Goal: Task Accomplishment & Management: Complete application form

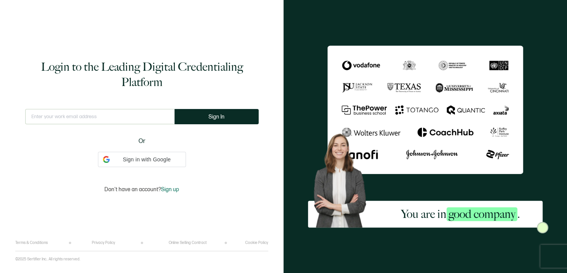
click at [129, 116] on input "text" at bounding box center [99, 116] width 149 height 15
type input "[EMAIL_ADDRESS][DOMAIN_NAME]"
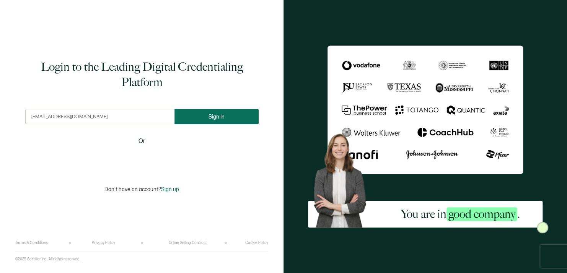
click at [218, 120] on button "Sign In" at bounding box center [216, 116] width 84 height 15
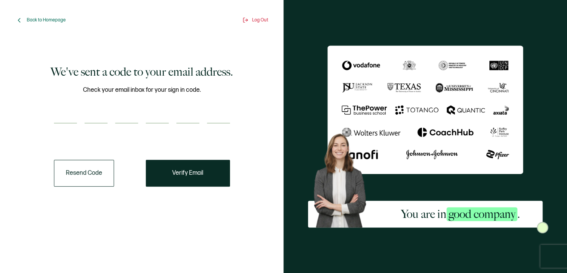
click at [66, 111] on input "number" at bounding box center [65, 115] width 23 height 15
type input "7"
type input "5"
type input "1"
type input "2"
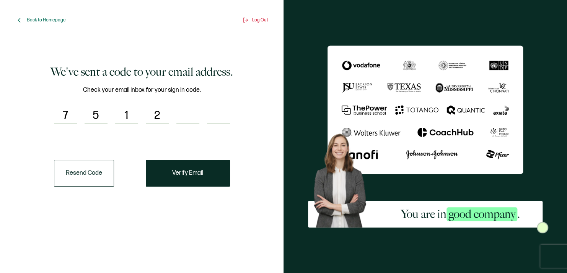
type input "6"
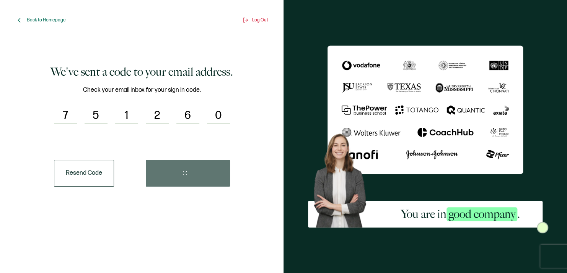
type input "0"
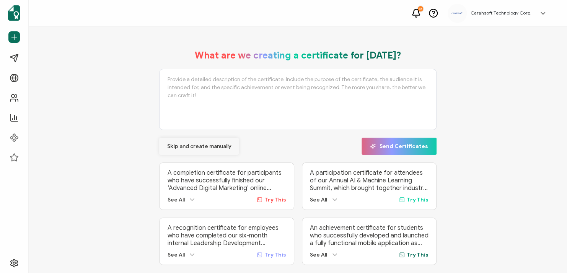
click at [201, 147] on span "Skip and create manually" at bounding box center [199, 146] width 64 height 5
click at [179, 146] on span "Skip and create manually" at bounding box center [199, 146] width 64 height 5
click at [171, 39] on div "What are we creating a certificate for [DATE]? Skip and create manually Send Ce…" at bounding box center [298, 157] width 538 height 261
click at [186, 145] on span "Skip and create manually" at bounding box center [199, 146] width 64 height 5
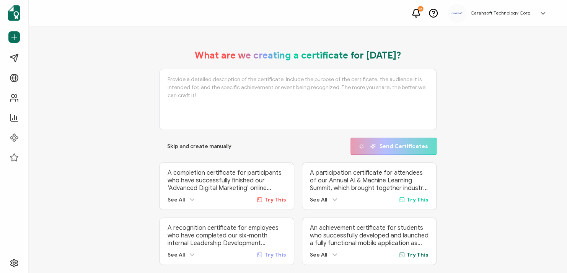
click at [96, 109] on div "What are we creating a certificate for [DATE]? Skip and create manually Send Ce…" at bounding box center [298, 157] width 500 height 231
click at [182, 146] on span "Skip and create manually" at bounding box center [199, 146] width 64 height 5
click at [466, 94] on div "What are we creating a certificate for [DATE]? Skip and create manually Send Ce…" at bounding box center [298, 157] width 500 height 231
click at [193, 146] on span "Skip and create manually" at bounding box center [199, 146] width 64 height 5
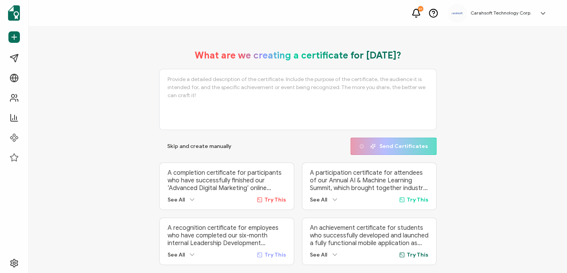
click at [125, 98] on div "What are we creating a certificate for [DATE]? Skip and create manually Send Ce…" at bounding box center [298, 157] width 500 height 231
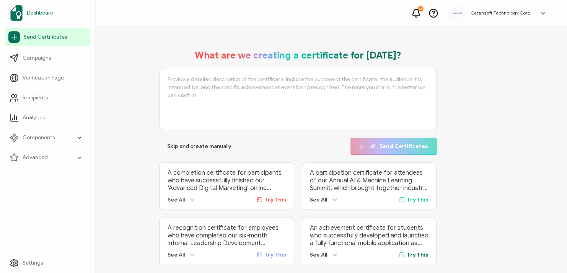
click at [42, 15] on span "Dashboard" at bounding box center [40, 13] width 27 height 8
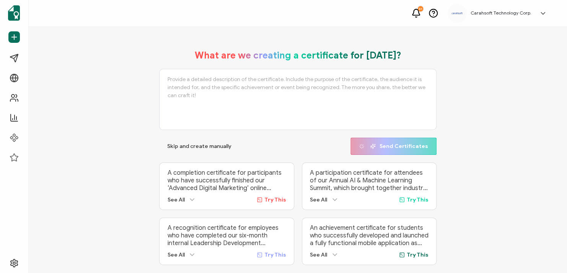
click at [138, 49] on div "What are we creating a certificate for [DATE]? Skip and create manually Send Ce…" at bounding box center [298, 157] width 500 height 231
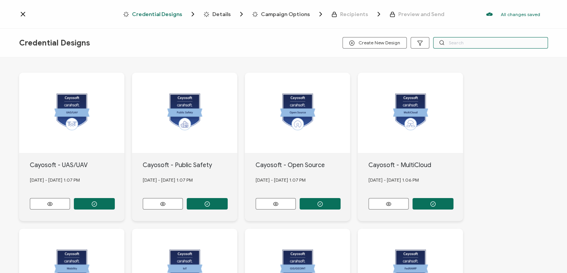
click at [464, 43] on input "text" at bounding box center [490, 42] width 115 height 11
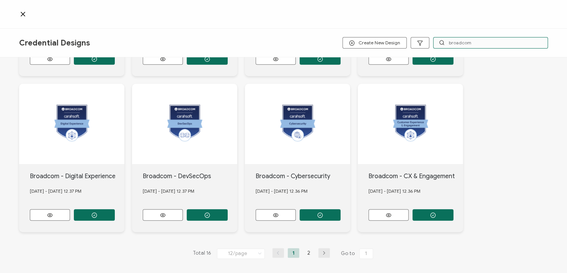
scroll to position [300, 0]
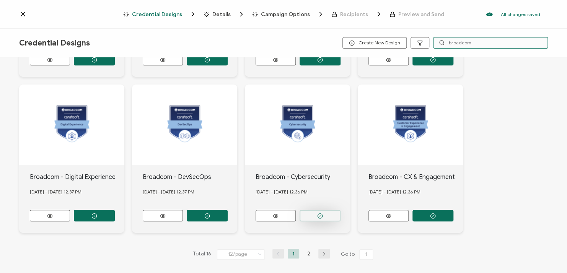
type input "broadcom"
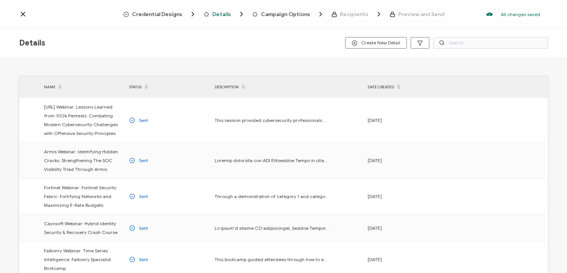
click at [141, 31] on div "Details Create New Detail" at bounding box center [283, 43] width 567 height 29
click at [147, 14] on span "Credential Designs" at bounding box center [157, 14] width 50 height 6
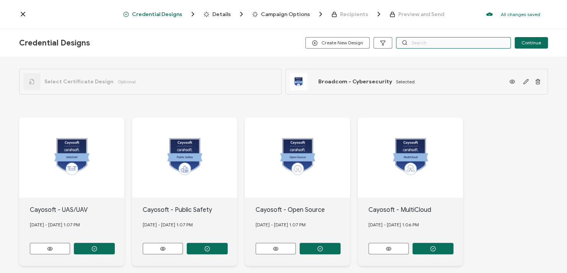
click at [437, 44] on input "text" at bounding box center [453, 42] width 115 height 11
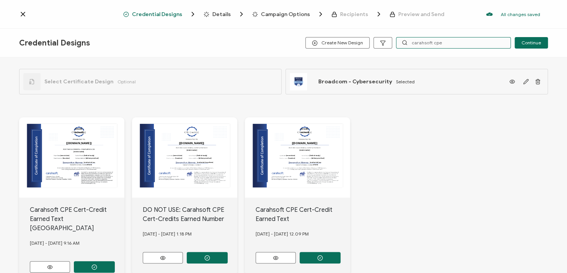
scroll to position [45, 0]
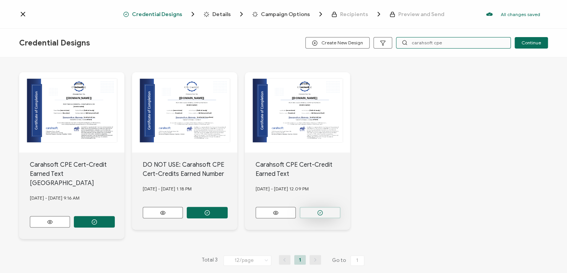
type input "carahsoft cpe"
click at [115, 216] on button "button" at bounding box center [94, 221] width 41 height 11
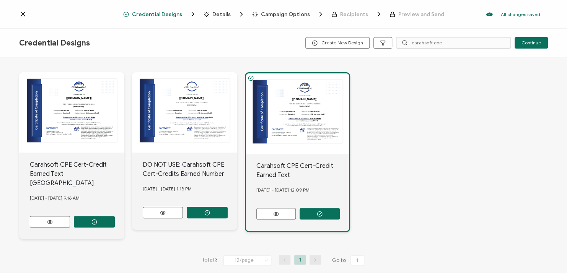
click at [225, 14] on span "Details" at bounding box center [221, 14] width 18 height 6
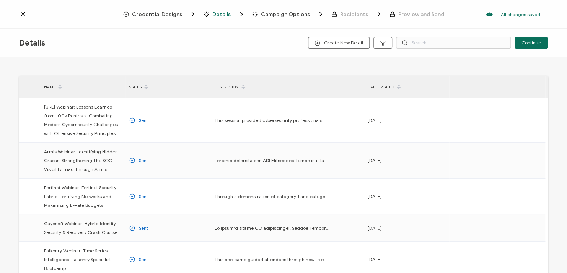
click at [347, 37] on div "Details Create New Detail Continue" at bounding box center [283, 43] width 567 height 29
click at [347, 37] on button "Create New Detail" at bounding box center [339, 42] width 62 height 11
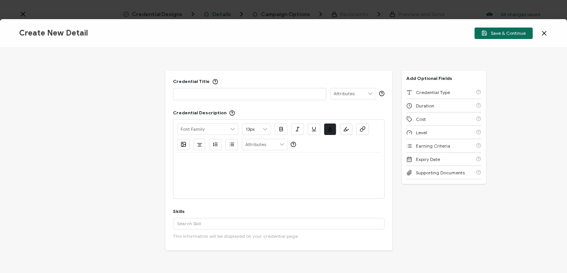
click at [291, 96] on p at bounding box center [249, 94] width 145 height 8
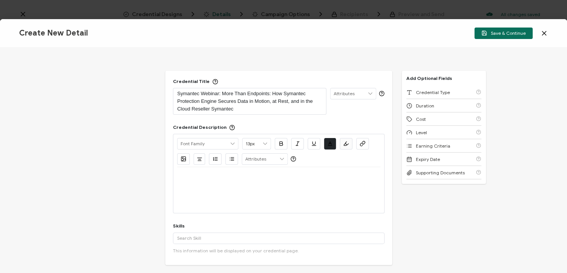
click at [245, 176] on p at bounding box center [278, 176] width 203 height 7
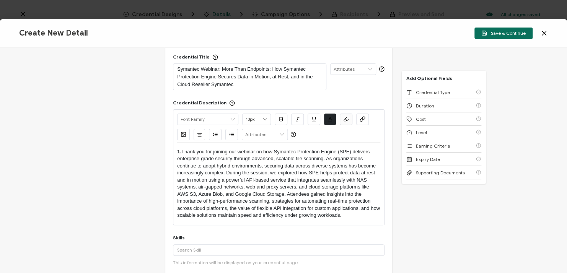
scroll to position [25, 0]
click at [176, 149] on div "Alright Sans [PERSON_NAME] Archivo Black Arial Arimo Blinker Caveat Charm Charm…" at bounding box center [279, 167] width 212 height 116
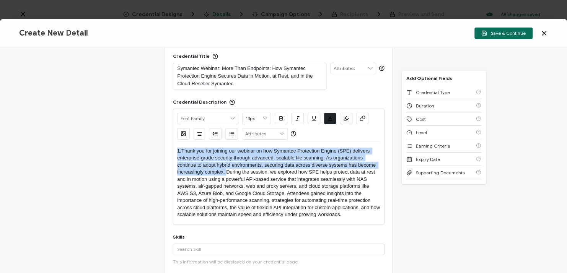
drag, startPoint x: 225, startPoint y: 172, endPoint x: 174, endPoint y: 150, distance: 54.5
click at [174, 150] on div "Alright Sans [PERSON_NAME] Archivo Black Arial Arimo Blinker Caveat Charm Charm…" at bounding box center [279, 167] width 212 height 116
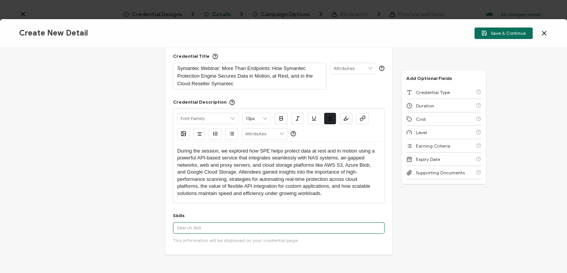
click at [207, 232] on input "text" at bounding box center [279, 227] width 212 height 11
paste input "Cybersecurity, Endpoint Security, Network and Infrastructure"
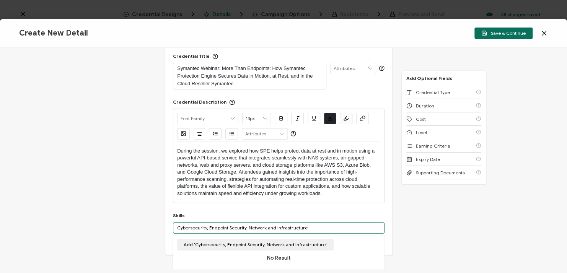
scroll to position [98, 0]
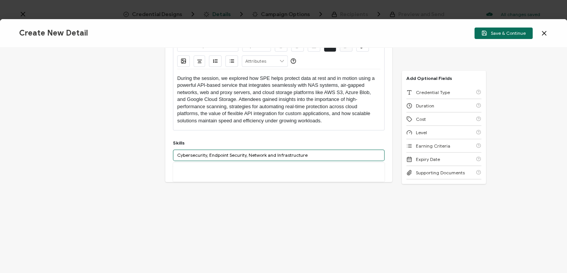
click at [318, 158] on input "Cybersecurity, Endpoint Security, Network and Infrastructure" at bounding box center [279, 155] width 212 height 11
drag, startPoint x: 208, startPoint y: 153, endPoint x: 319, endPoint y: 151, distance: 111.0
click at [319, 151] on input "Cybersecurity, Endpoint Security, Network and Infrastructure" at bounding box center [279, 155] width 212 height 11
click at [189, 154] on input "Cybersecurity" at bounding box center [279, 155] width 212 height 11
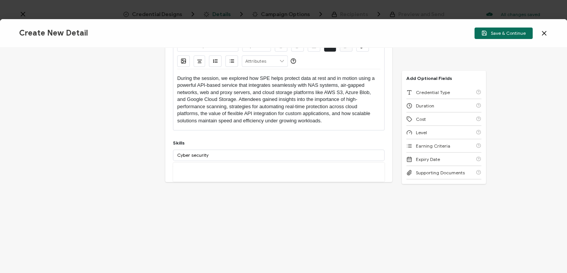
click at [140, 139] on div "Credential Title Symantec Webinar: More Than Endpoints: How Symantec Protection…" at bounding box center [283, 160] width 567 height 225
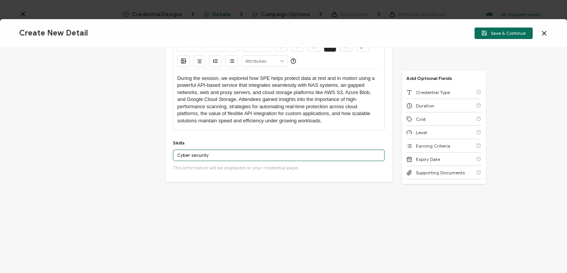
click at [223, 153] on input "Cyber security" at bounding box center [279, 155] width 212 height 11
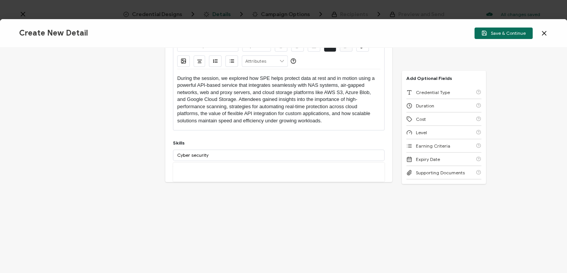
click at [194, 140] on div "Skills Cyber security More This information will be displayed on your credentia…" at bounding box center [279, 157] width 212 height 34
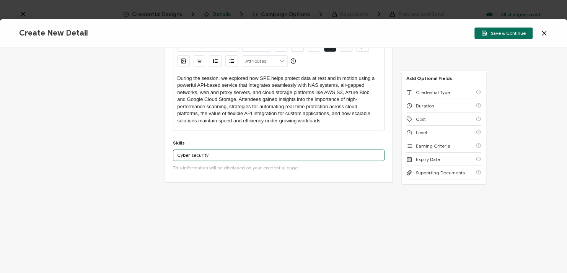
click at [217, 153] on input "Cyber security" at bounding box center [279, 155] width 212 height 11
type input "C"
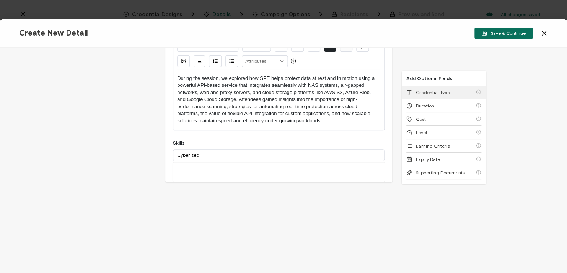
click at [444, 89] on div "Credential Type" at bounding box center [443, 92] width 75 height 13
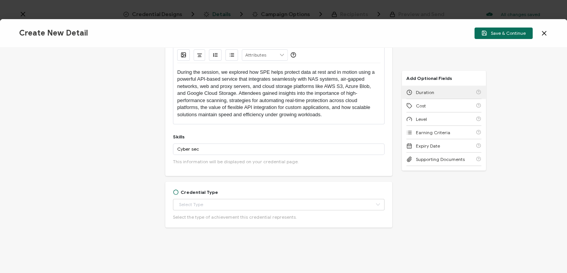
click at [445, 95] on div "Duration" at bounding box center [443, 92] width 75 height 13
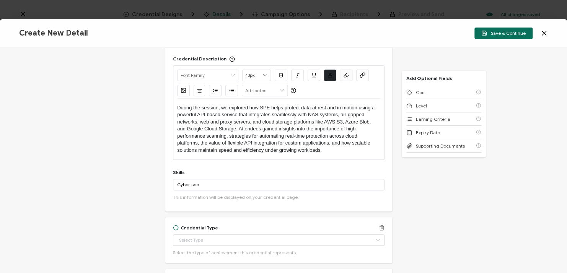
scroll to position [48, 0]
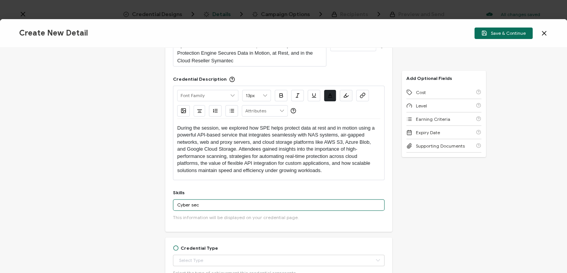
click at [202, 200] on input "Cyber sec" at bounding box center [279, 204] width 212 height 11
type input "C"
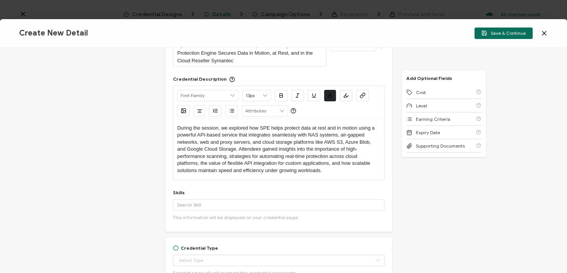
click at [142, 201] on div "Credential Title Symantec Webinar: More Than Endpoints: How Symantec Protection…" at bounding box center [283, 160] width 567 height 225
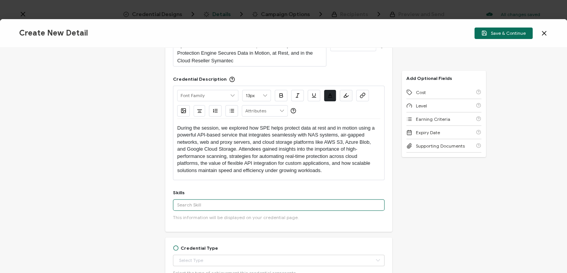
click at [212, 207] on input "text" at bounding box center [279, 204] width 212 height 11
type input "c"
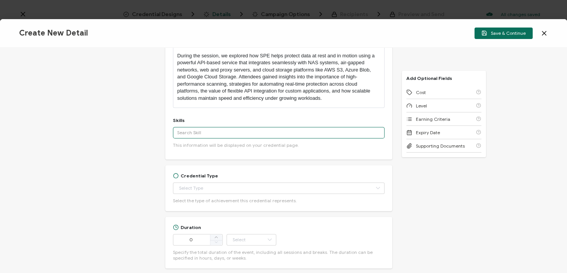
scroll to position [135, 0]
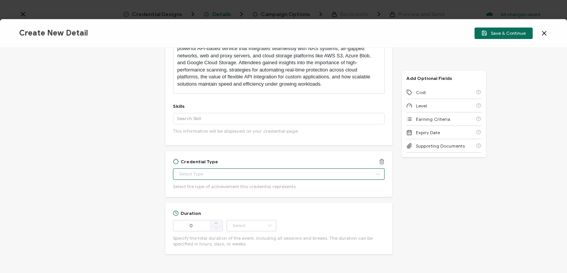
click at [214, 175] on input "text" at bounding box center [279, 173] width 212 height 11
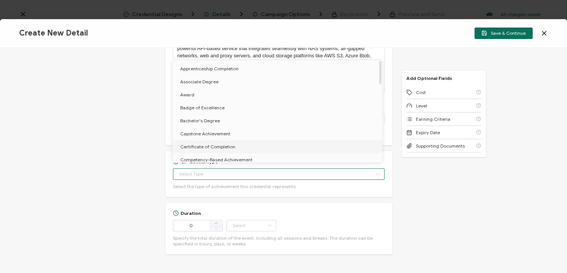
click at [219, 149] on span "Certificate of Completion" at bounding box center [207, 147] width 55 height 6
type input "Certificate of Completion"
click at [248, 145] on li "Certificate of Completion" at bounding box center [279, 146] width 212 height 13
type input "Certificate of Completion"
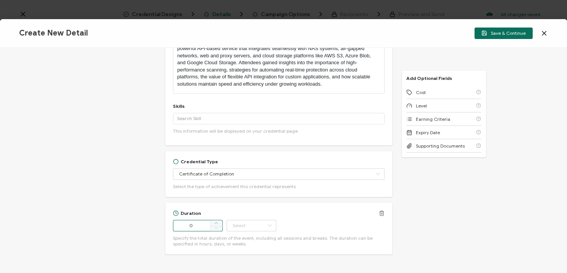
drag, startPoint x: 190, startPoint y: 221, endPoint x: 171, endPoint y: 227, distance: 19.4
click at [171, 227] on div "Duration 0 Hour Day Week Month Year Minute Specify the total duration of the ev…" at bounding box center [278, 229] width 227 height 52
type input "52"
click at [248, 227] on input "text" at bounding box center [251, 225] width 50 height 11
click at [256, 206] on li "Minute" at bounding box center [251, 204] width 51 height 13
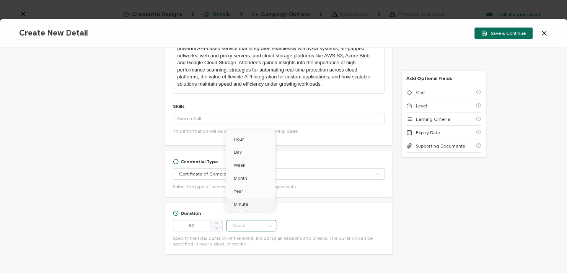
type input "Minute"
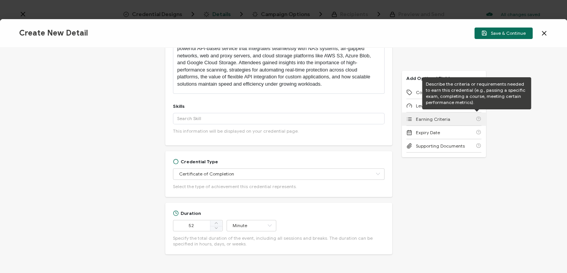
click at [435, 118] on span "Earning Criteria" at bounding box center [433, 119] width 34 height 6
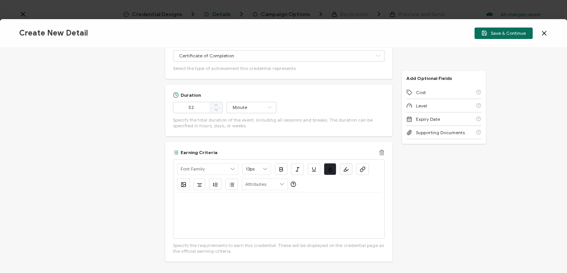
scroll to position [287, 0]
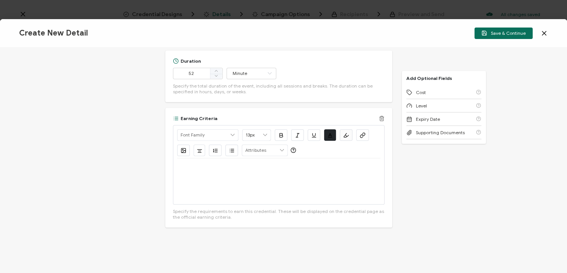
click at [142, 161] on div "Credential Title Symantec Webinar: More Than Endpoints: How Symantec Protection…" at bounding box center [283, 160] width 567 height 225
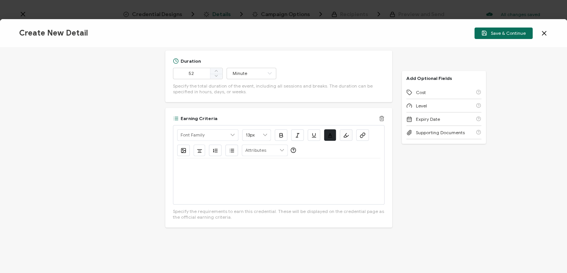
click at [381, 116] on icon at bounding box center [382, 116] width 2 height 1
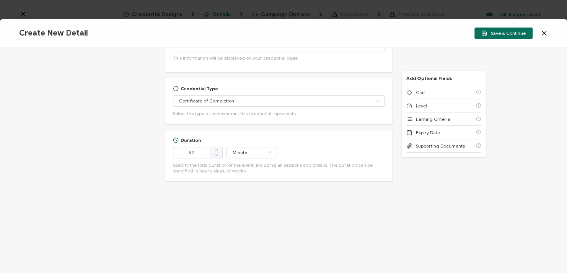
scroll to position [207, 0]
click at [427, 123] on div "Earning Criteria" at bounding box center [443, 118] width 75 height 13
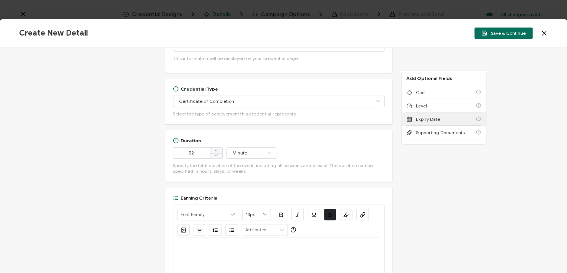
scroll to position [287, 0]
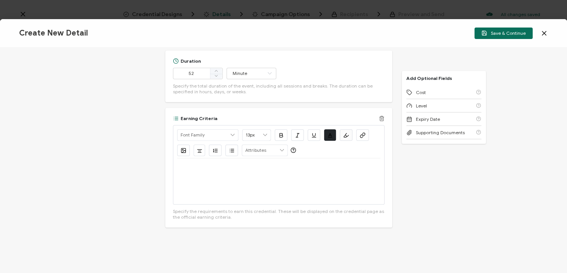
click at [259, 135] on input "13px" at bounding box center [257, 135] width 28 height 11
click at [258, 178] on span "13px" at bounding box center [255, 179] width 10 height 6
click at [278, 164] on p at bounding box center [278, 167] width 203 height 7
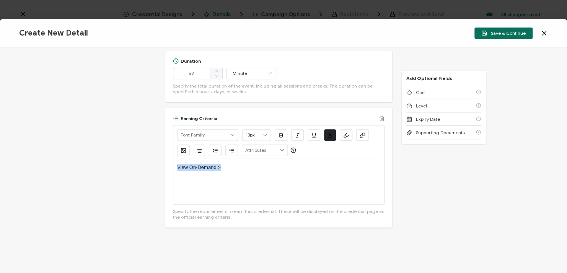
click at [278, 164] on p "View On-Demand >" at bounding box center [278, 167] width 203 height 7
click at [329, 131] on div "button" at bounding box center [332, 137] width 15 height 15
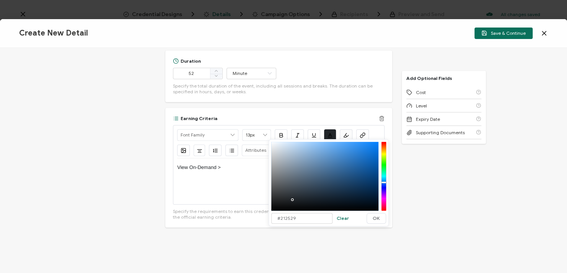
click at [329, 131] on div "button" at bounding box center [332, 137] width 15 height 15
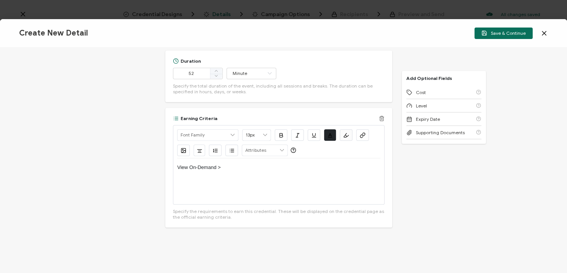
click at [360, 133] on icon "button" at bounding box center [363, 135] width 6 height 6
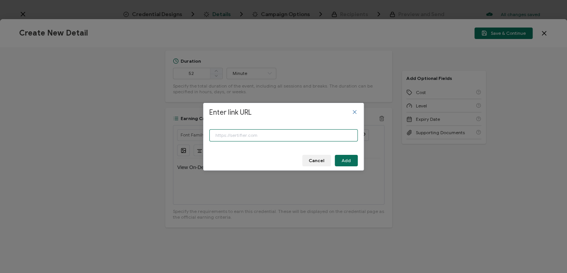
paste input "1. [URL][DOMAIN_NAME]"
click at [224, 137] on input "1. [URL][DOMAIN_NAME]" at bounding box center [283, 135] width 148 height 12
type input "[URL][DOMAIN_NAME]"
click at [355, 158] on button "Add" at bounding box center [346, 160] width 23 height 11
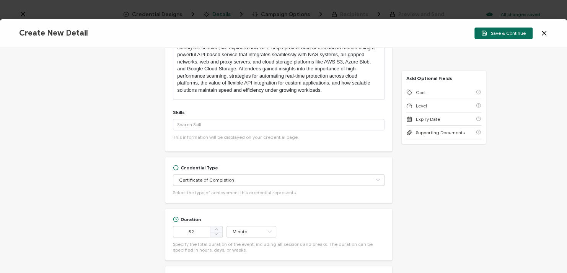
scroll to position [64, 0]
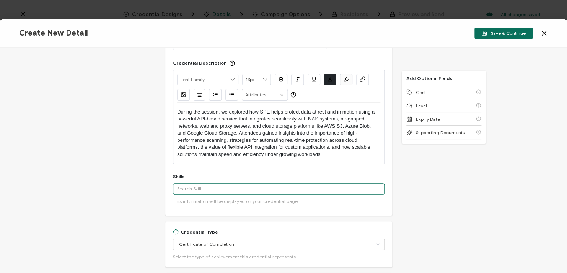
click at [269, 189] on input "text" at bounding box center [279, 188] width 212 height 11
type input "c"
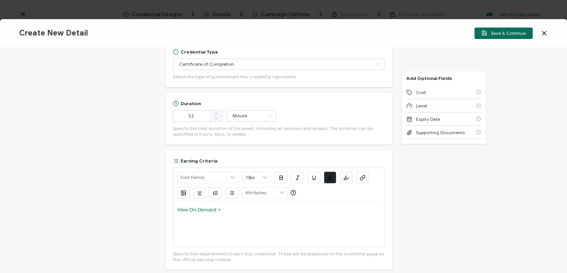
scroll to position [248, 0]
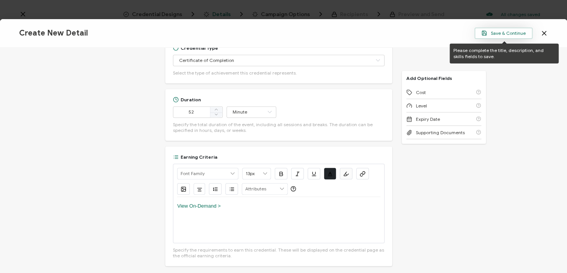
click at [499, 33] on span "Save & Continue" at bounding box center [503, 33] width 44 height 6
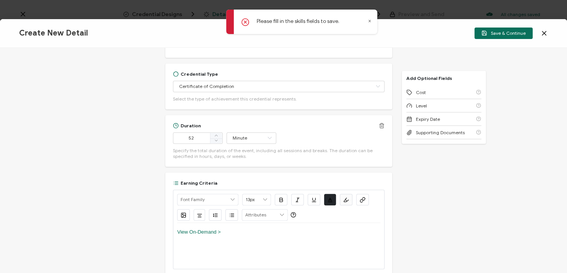
scroll to position [124, 0]
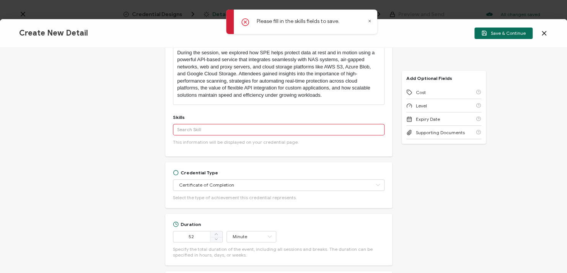
click at [270, 132] on input "text" at bounding box center [279, 129] width 212 height 11
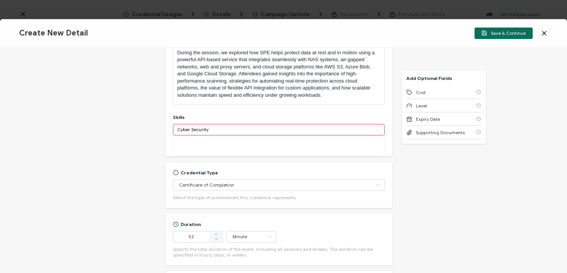
click at [269, 130] on input "Cyber Security" at bounding box center [279, 129] width 212 height 11
click at [129, 133] on div "Credential Title Symantec Webinar: More Than Endpoints: How Symantec Protection…" at bounding box center [283, 160] width 567 height 225
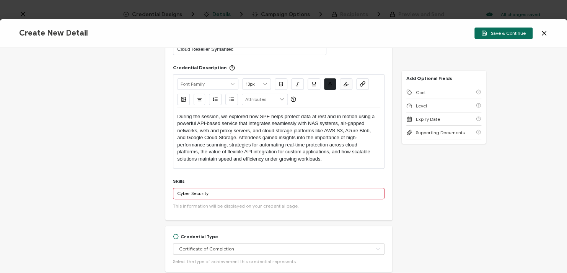
scroll to position [68, 0]
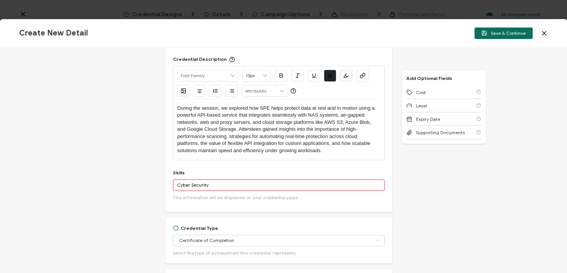
click at [243, 186] on input "Cyber Security" at bounding box center [279, 184] width 212 height 11
click at [175, 211] on div "Credential Title Symantec Webinar: More Than Endpoints: How Symantec Protection…" at bounding box center [278, 107] width 227 height 209
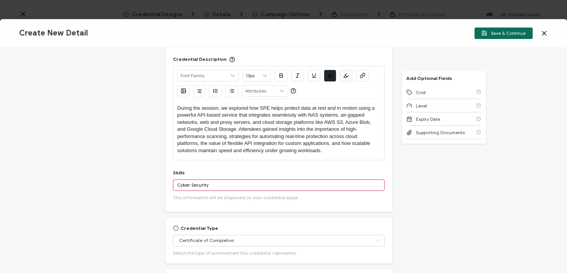
click at [188, 189] on input "Cyber Security" at bounding box center [279, 184] width 212 height 11
click at [200, 195] on div "More" at bounding box center [279, 201] width 212 height 19
click at [194, 195] on div "More" at bounding box center [279, 201] width 212 height 19
click at [193, 204] on div "More" at bounding box center [279, 201] width 212 height 19
click at [211, 181] on input "Cyber Security" at bounding box center [279, 184] width 212 height 11
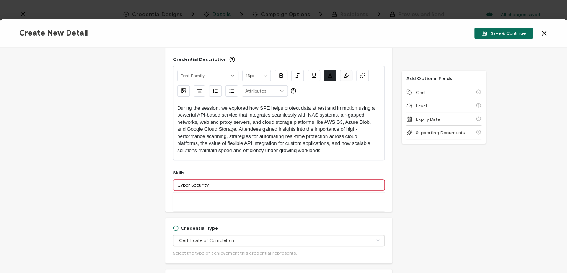
paste input "security, Endpoint Security, Network and Infrastructure"
drag, startPoint x: 205, startPoint y: 186, endPoint x: 333, endPoint y: 188, distance: 128.2
click at [333, 188] on input "Cybersecurity, Endpoint Security, Network and Infrastructure" at bounding box center [279, 184] width 212 height 11
type input "Cybersecurity"
click at [150, 164] on div "Credential Title Symantec Webinar: More Than Endpoints: How Symantec Protection…" at bounding box center [283, 160] width 567 height 225
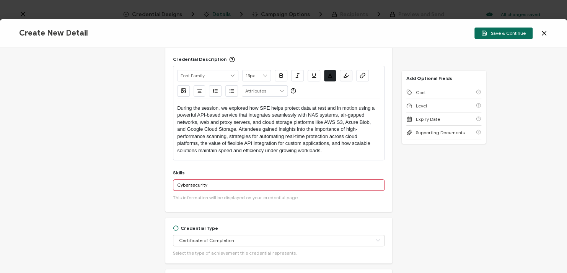
click at [213, 184] on input "Cybersecurity" at bounding box center [279, 184] width 212 height 11
click at [205, 193] on div "More" at bounding box center [279, 201] width 212 height 19
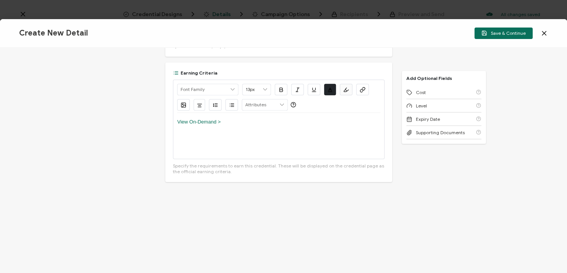
scroll to position [0, 0]
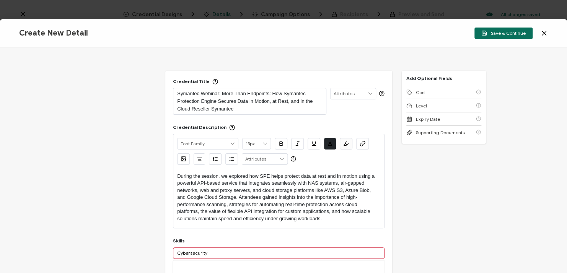
click at [388, 75] on div "Credential Title Symantec Webinar: More Than Endpoints: How Symantec Protection…" at bounding box center [278, 175] width 227 height 209
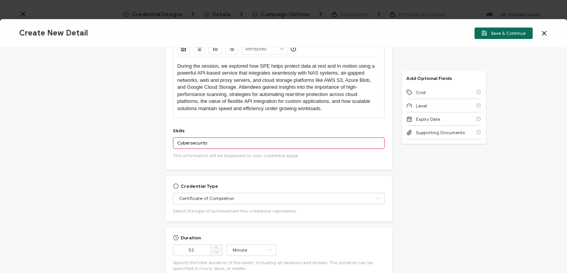
drag, startPoint x: 541, startPoint y: 31, endPoint x: 428, endPoint y: 22, distance: 112.9
click at [428, 22] on div "Create New Detail Save & Continue" at bounding box center [283, 33] width 567 height 29
click at [543, 33] on icon at bounding box center [544, 33] width 4 height 4
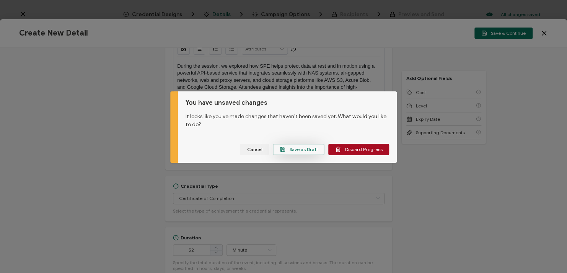
drag, startPoint x: 309, startPoint y: 150, endPoint x: 298, endPoint y: 148, distance: 11.0
click at [298, 148] on span "Save as Draft" at bounding box center [299, 150] width 38 height 6
